Goal: Complete application form: Complete application form

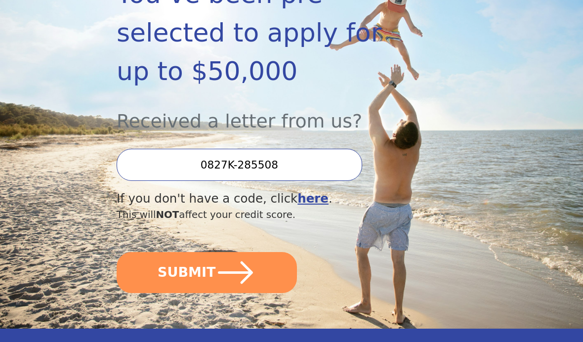
scroll to position [211, 0]
click at [245, 252] on icon "submit" at bounding box center [235, 272] width 40 height 40
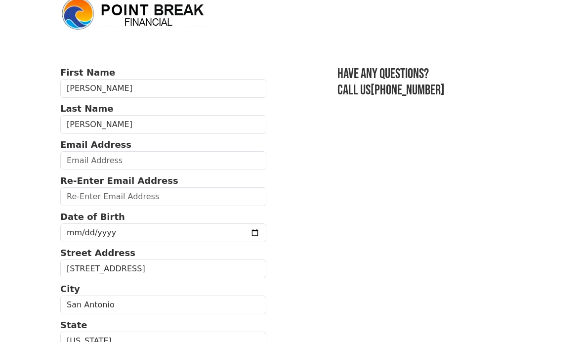
scroll to position [15, 0]
click at [166, 181] on p "Re-Enter Email Address" at bounding box center [163, 180] width 206 height 13
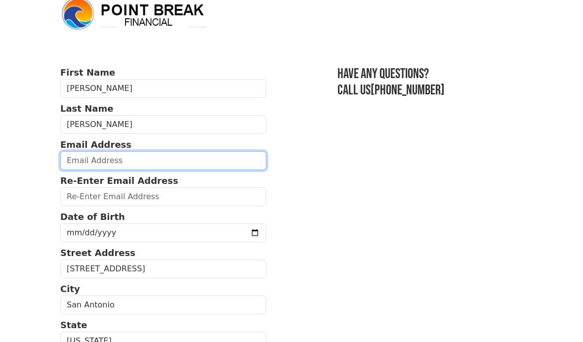
click at [191, 161] on input "email" at bounding box center [163, 160] width 206 height 19
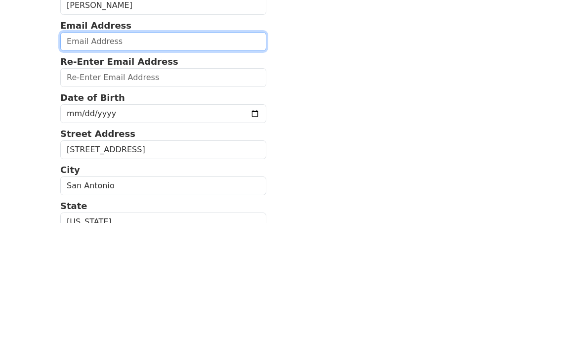
type input "diana.aragon@ymail.com"
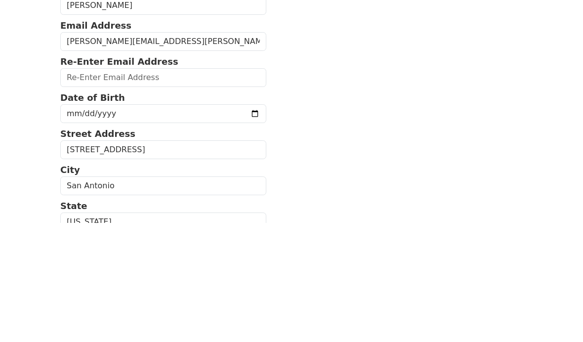
scroll to position [134, 0]
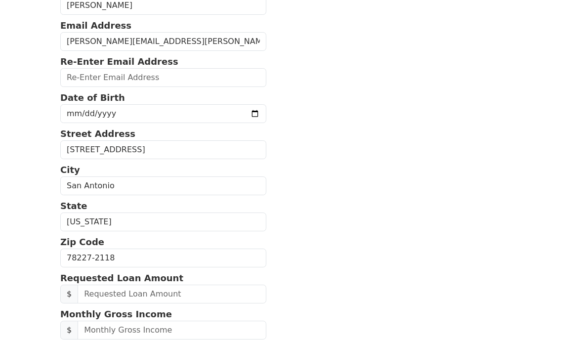
type input "diana.aragon@ymail.com"
type input "2104494545"
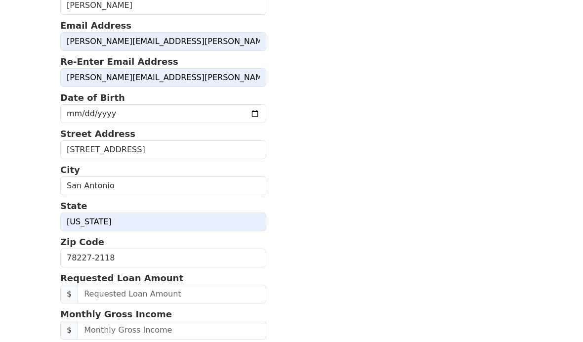
click at [206, 112] on input "date" at bounding box center [163, 113] width 206 height 19
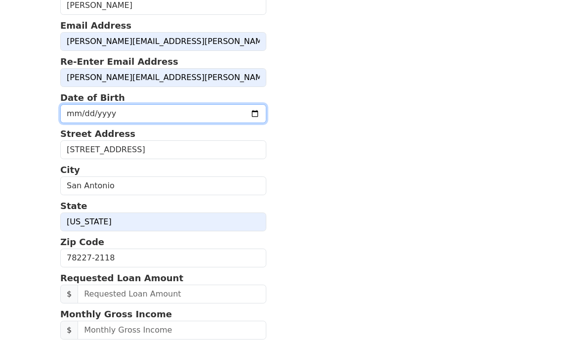
type input "1973-05-06"
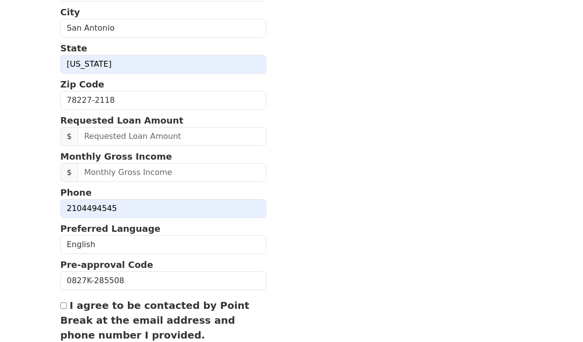
scroll to position [291, 0]
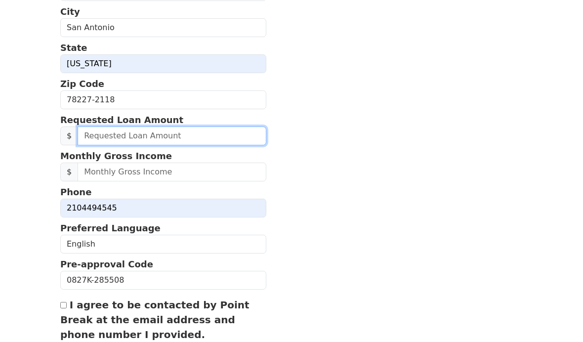
click at [200, 145] on input "text" at bounding box center [172, 136] width 189 height 19
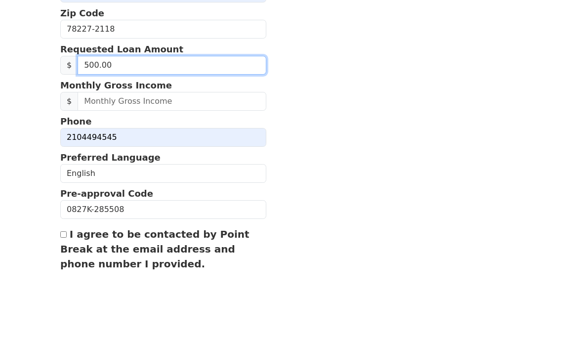
type input "5,000.00"
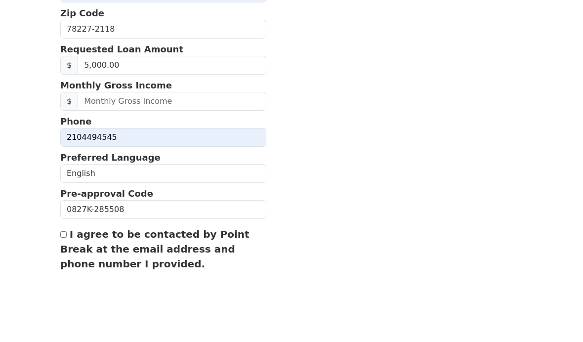
click at [316, 83] on section "First Name Diana Last Name Aragon Email Address diana.aragon@ymail.com Re-Enter…" at bounding box center [291, 100] width 462 height 623
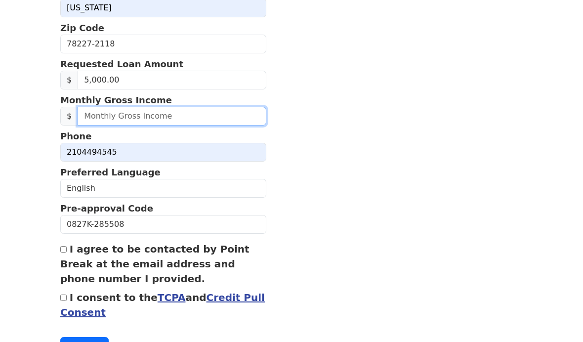
click at [216, 124] on input "text" at bounding box center [172, 116] width 189 height 19
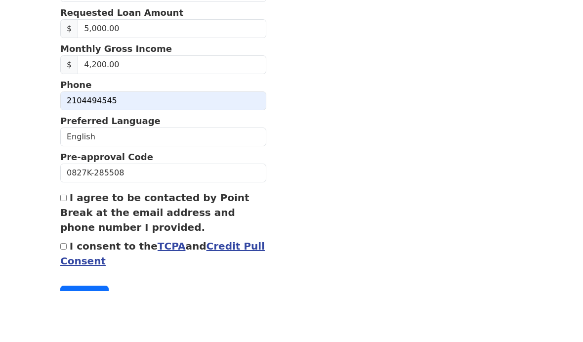
click at [320, 90] on section "First Name Diana Last Name Aragon Email Address diana.aragon@ymail.com Re-Enter…" at bounding box center [291, 44] width 462 height 623
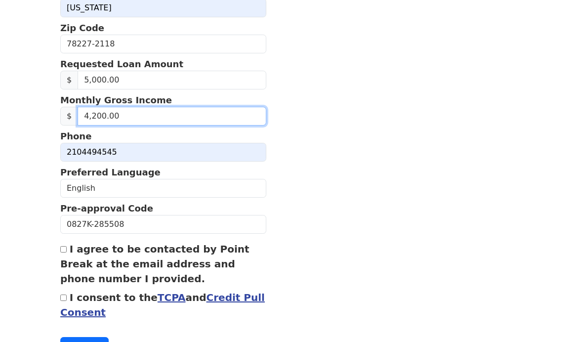
click at [154, 125] on input "4,200.00" at bounding box center [172, 116] width 189 height 19
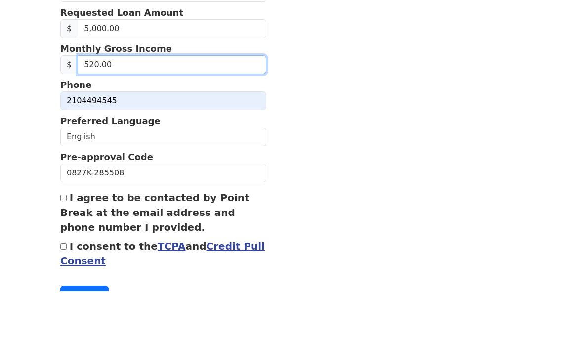
type input "5,200.00"
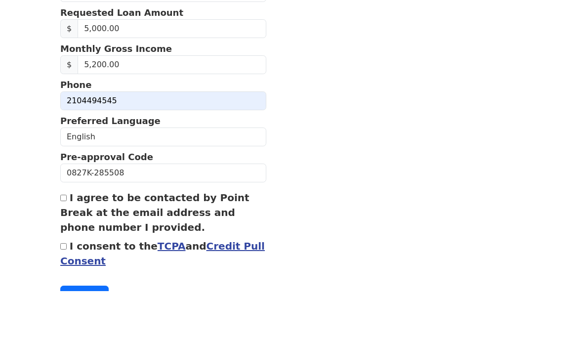
click at [403, 102] on section "First Name Diana Last Name Aragon Email Address diana.aragon@ymail.com Re-Enter…" at bounding box center [291, 44] width 462 height 623
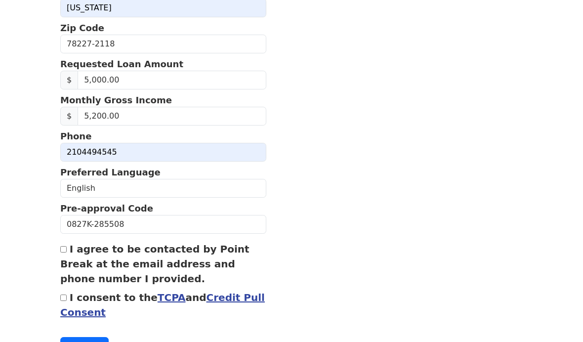
click at [162, 302] on link "TCPA" at bounding box center [172, 297] width 28 height 12
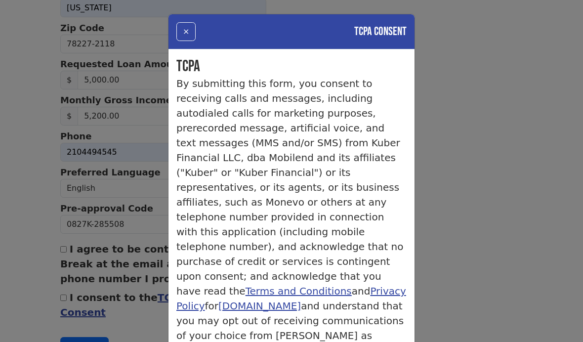
click at [499, 179] on div "× TCPA Consent TCPA By submitting this form, you consent to receiving calls and…" at bounding box center [291, 171] width 583 height 342
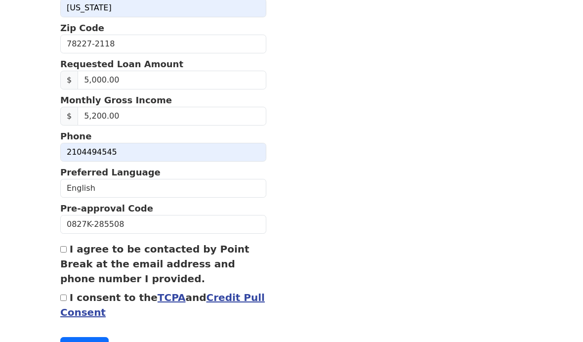
scroll to position [388, 0]
